Goal: Task Accomplishment & Management: Manage account settings

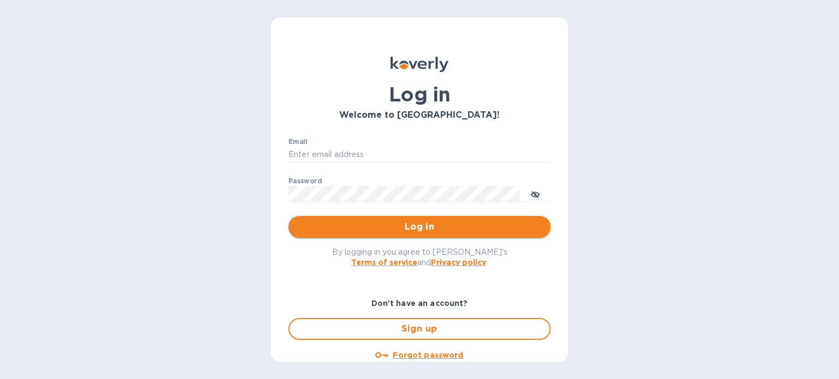
type input "[PERSON_NAME][EMAIL_ADDRESS][DOMAIN_NAME]"
click at [390, 237] on button "Log in" at bounding box center [419, 227] width 262 height 22
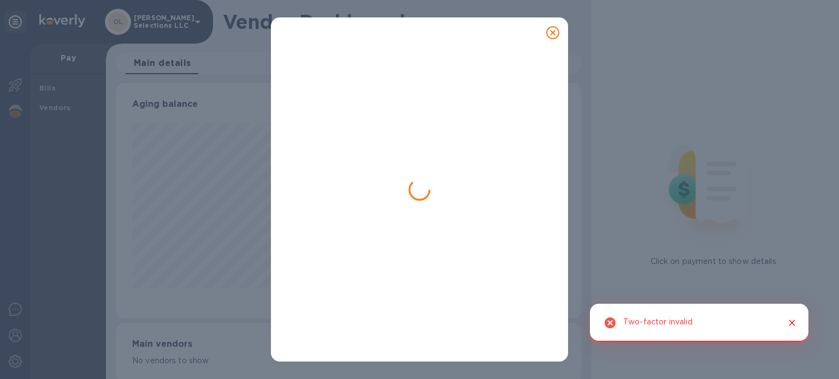
scroll to position [236, 461]
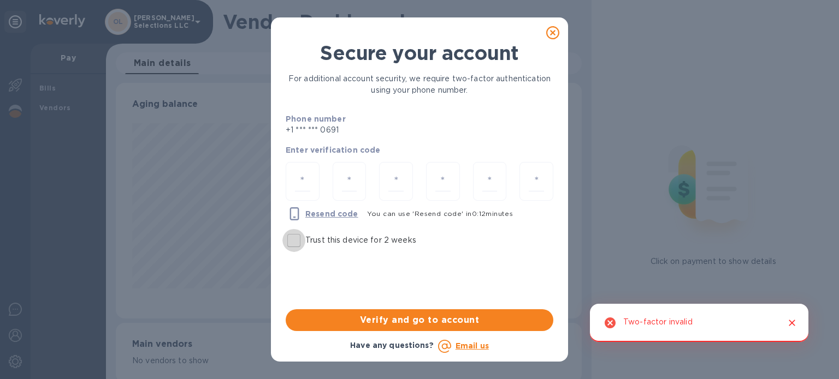
click at [293, 239] on input "Trust this device for 2 weeks" at bounding box center [293, 240] width 23 height 23
checkbox input "true"
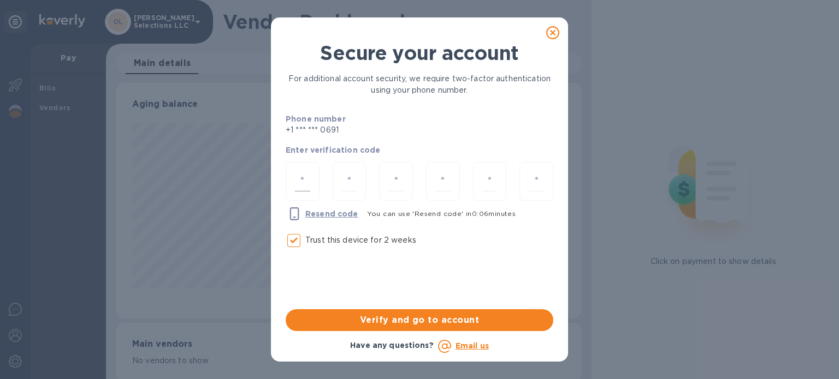
click at [297, 176] on input "number" at bounding box center [302, 181] width 15 height 20
type input "7"
type input "3"
type input "7"
type input "2"
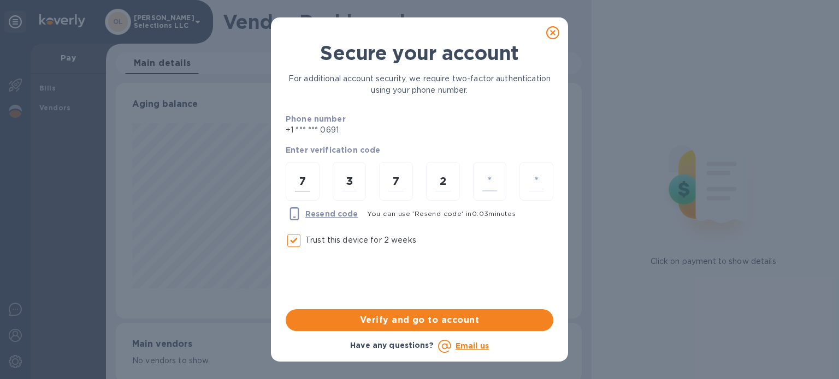
type input "5"
type input "0"
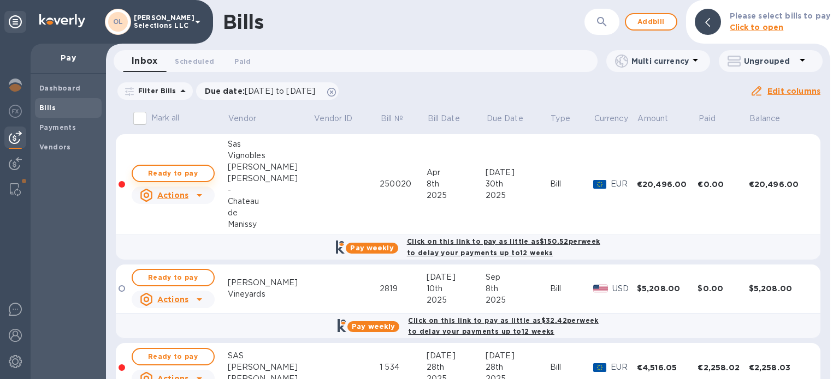
click at [193, 171] on span "Ready to pay" at bounding box center [172, 173] width 63 height 13
click at [186, 168] on span "Ready to pay" at bounding box center [172, 173] width 63 height 13
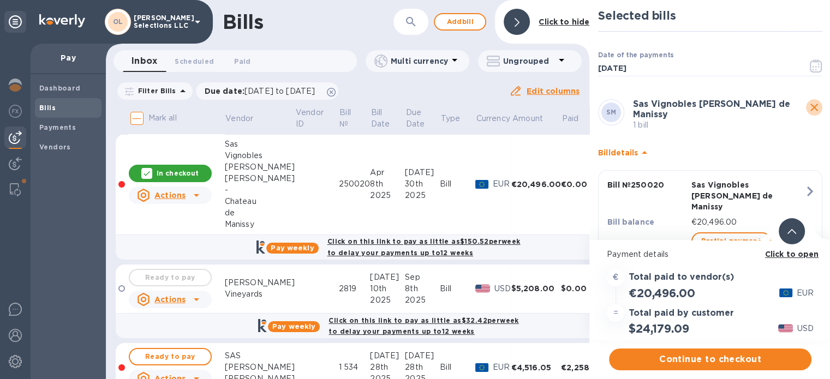
click at [812, 106] on icon "close" at bounding box center [815, 108] width 8 height 8
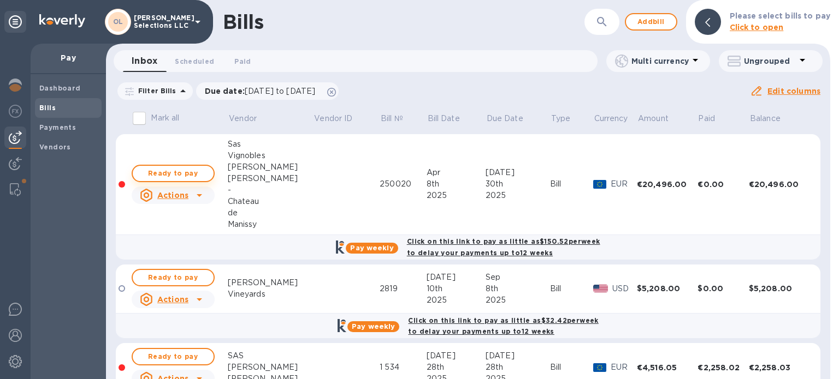
click at [183, 168] on span "Ready to pay" at bounding box center [172, 173] width 63 height 13
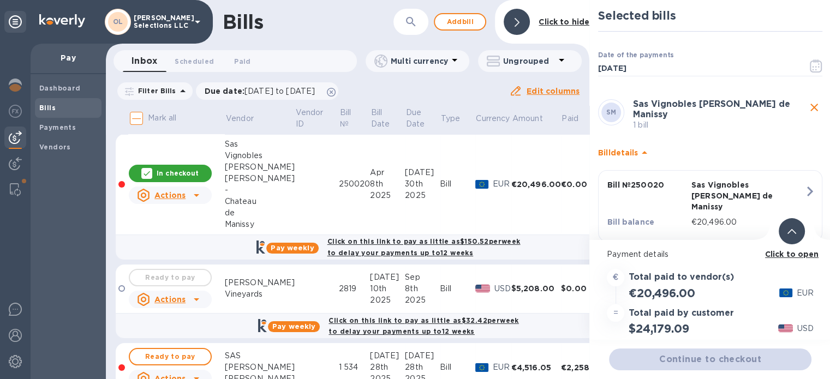
click at [806, 254] on b "Click to open" at bounding box center [792, 254] width 54 height 9
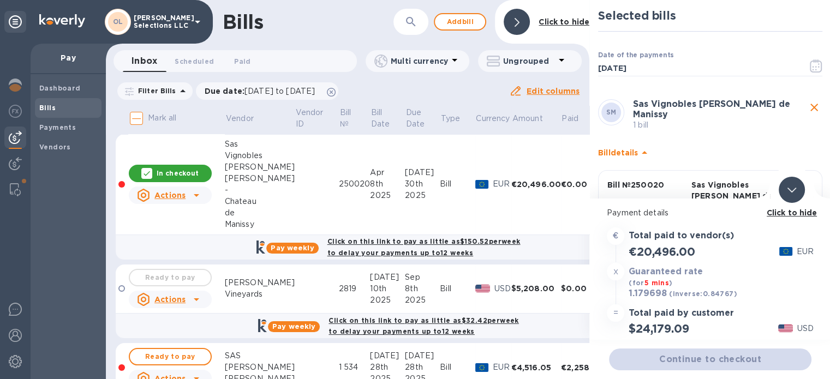
scroll to position [8, 0]
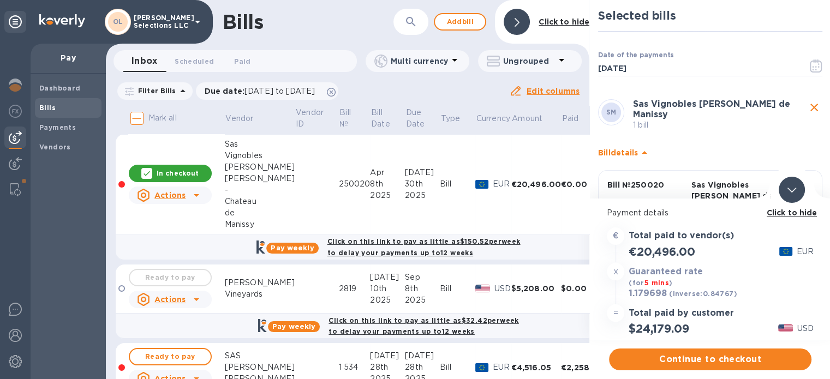
click at [811, 104] on icon "close" at bounding box center [815, 108] width 8 height 8
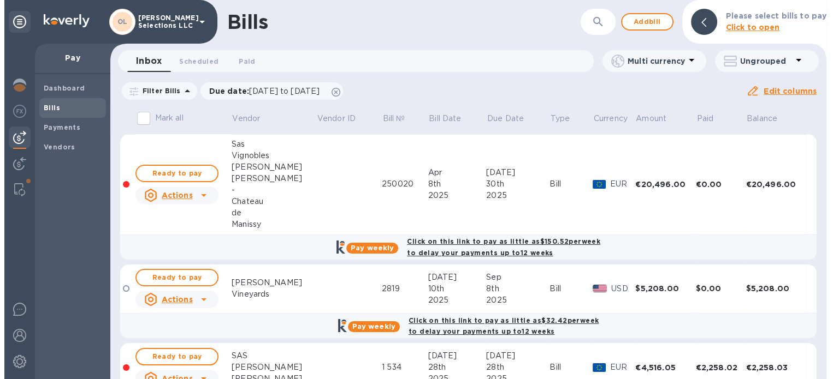
scroll to position [0, 0]
